Goal: Task Accomplishment & Management: Manage account settings

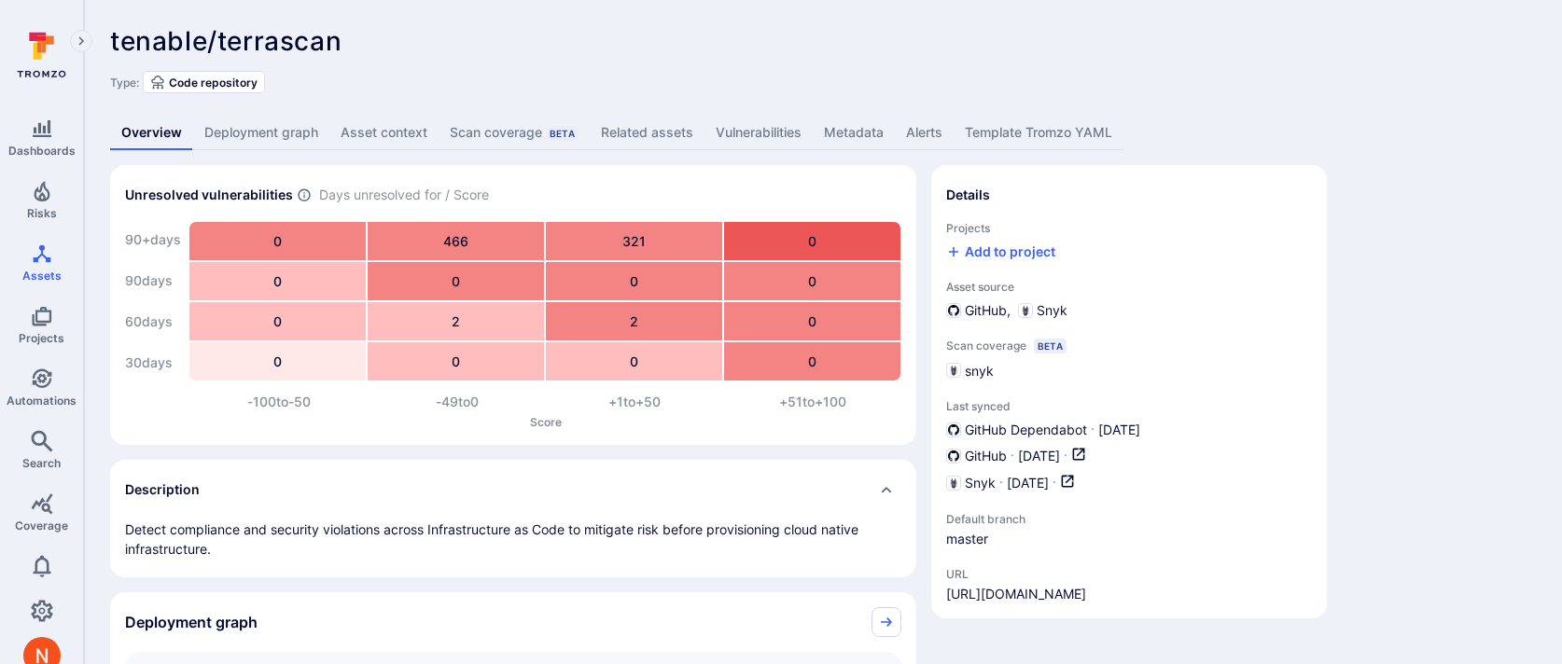
click at [750, 128] on link "Vulnerabilities" at bounding box center [758, 133] width 108 height 35
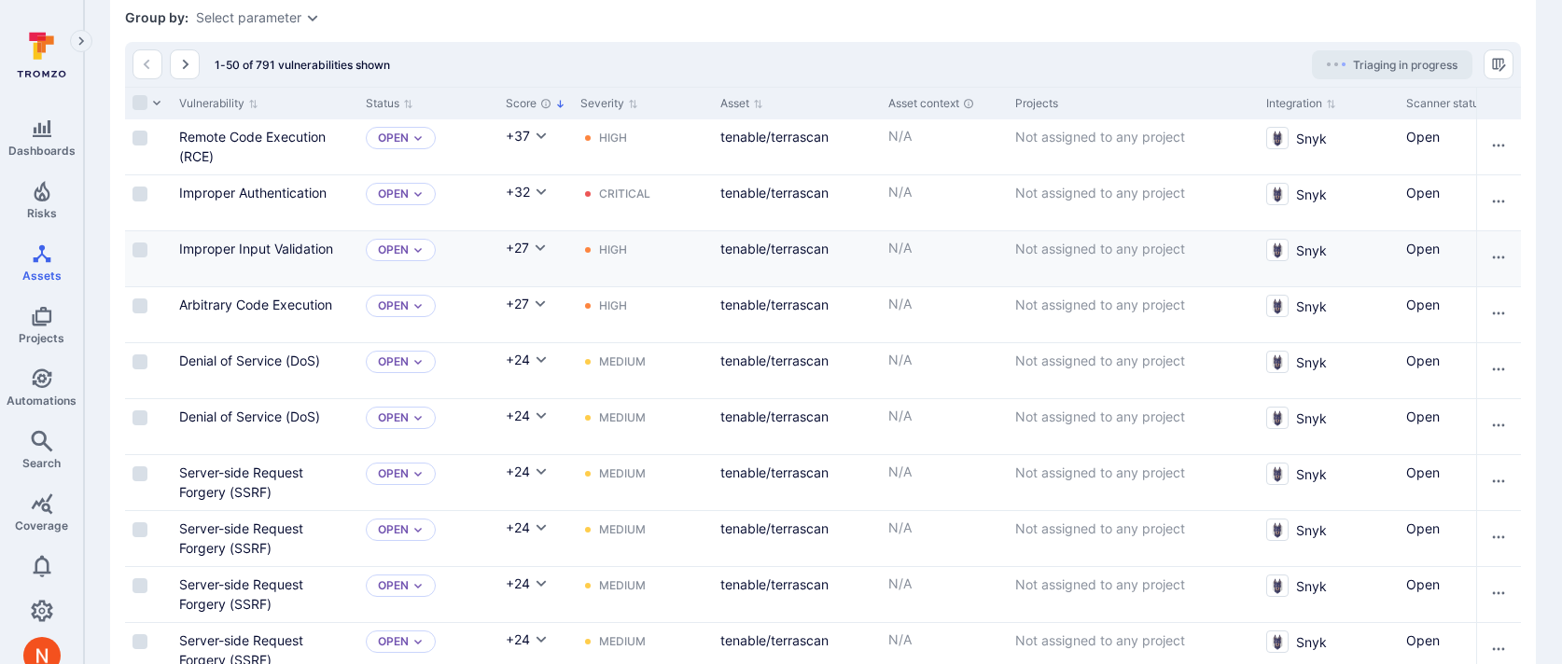
scroll to position [277, 0]
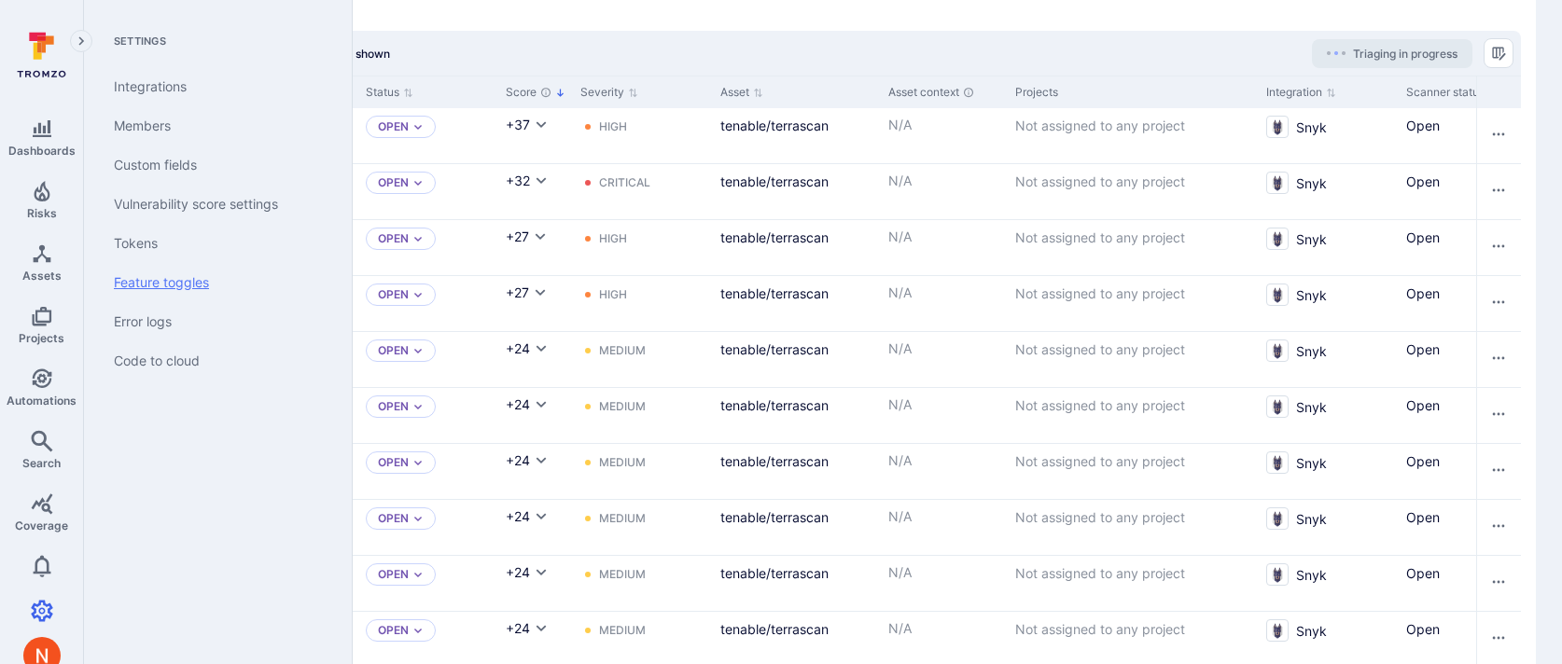
click at [149, 268] on link "Feature toggles" at bounding box center [214, 282] width 230 height 39
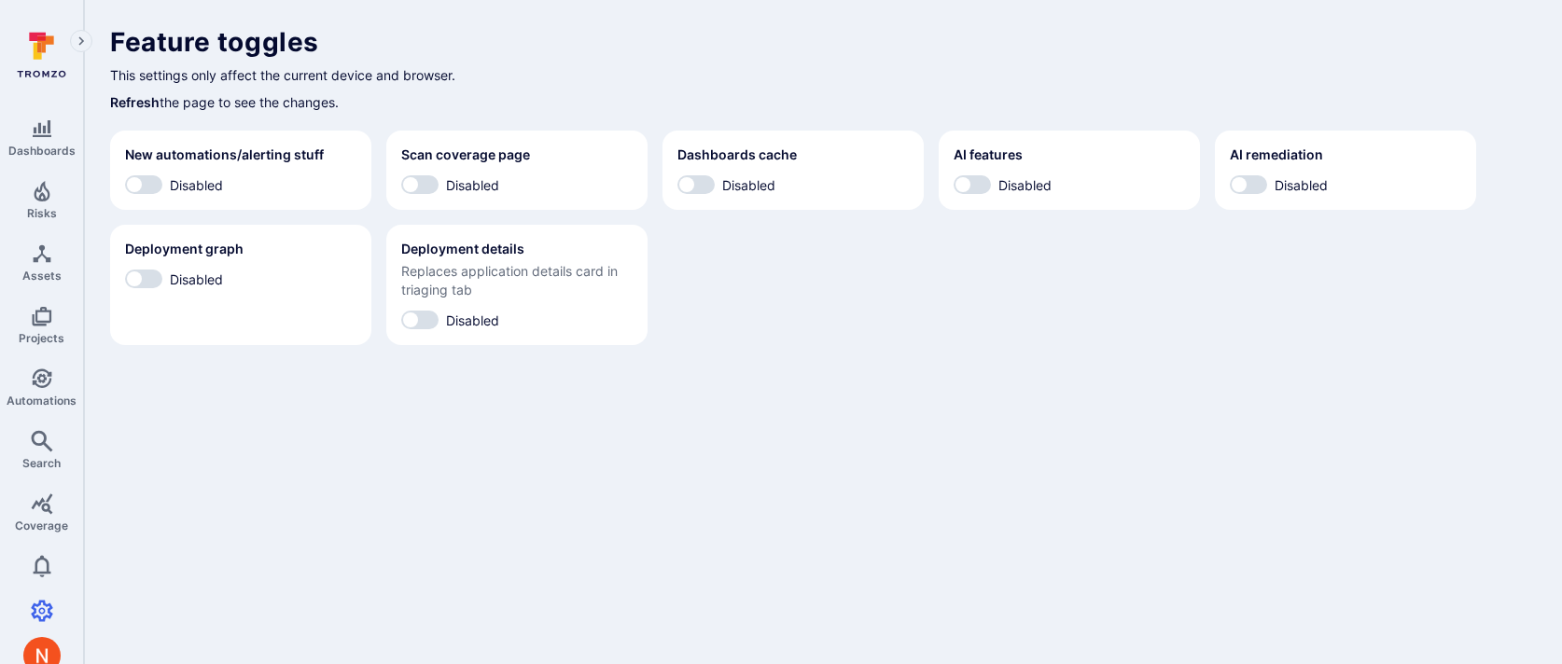
click at [970, 174] on section "AI features Disabled" at bounding box center [1069, 170] width 261 height 79
click at [981, 192] on input "Disabled" at bounding box center [963, 184] width 56 height 19
checkbox input "true"
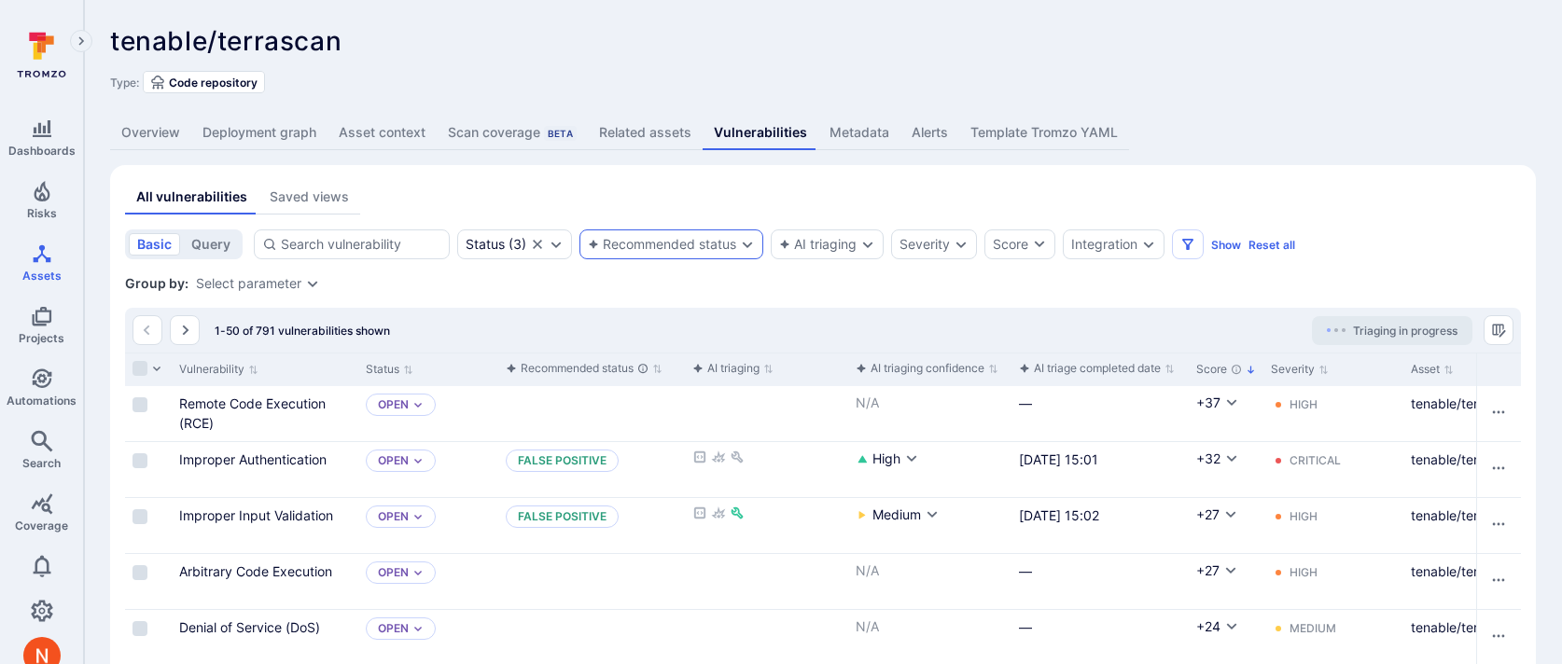
click at [689, 237] on div "Recommended status" at bounding box center [662, 244] width 148 height 15
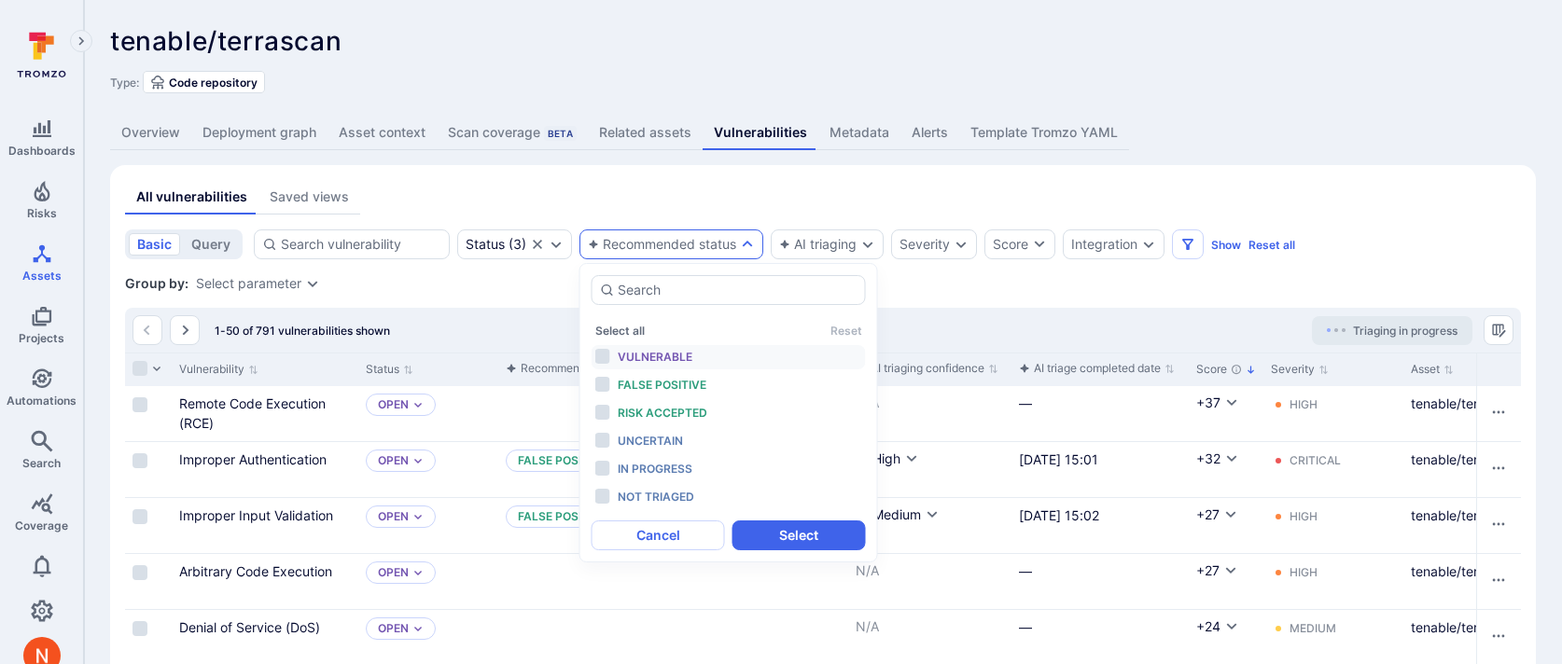
click at [681, 355] on span "Vulnerable" at bounding box center [655, 357] width 75 height 14
click at [677, 388] on span "False positive" at bounding box center [662, 385] width 89 height 14
click at [677, 409] on span "Risk accepted" at bounding box center [663, 413] width 90 height 14
click at [674, 457] on li "In progress" at bounding box center [729, 469] width 274 height 24
click at [759, 522] on button "Select" at bounding box center [798, 536] width 133 height 30
